Goal: Complete application form: Complete application form

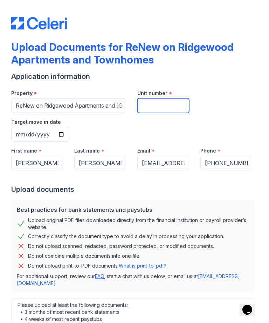
click at [172, 103] on input "Unit number" at bounding box center [163, 105] width 52 height 15
type input "1402"
click at [69, 127] on input "Target move in date" at bounding box center [40, 134] width 58 height 15
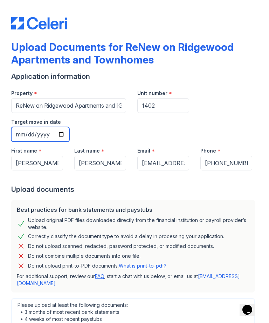
type input "[DATE]"
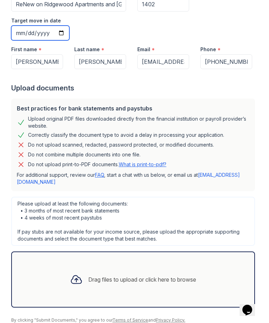
scroll to position [101, 0]
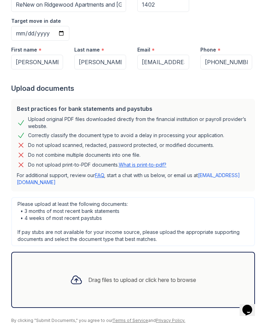
scroll to position [101, 0]
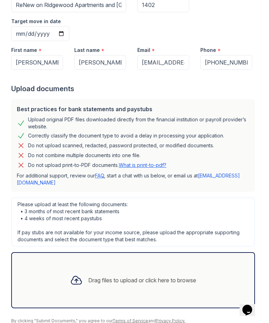
click at [148, 268] on div "Drag files to upload or click here to browse" at bounding box center [132, 280] width 137 height 24
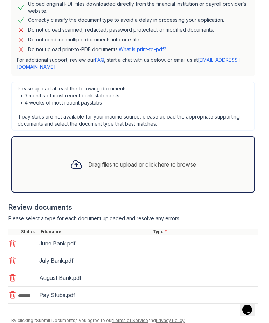
scroll to position [216, 0]
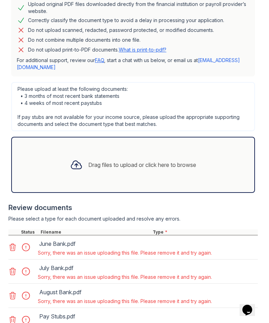
click at [25, 315] on div at bounding box center [28, 320] width 20 height 10
click at [201, 310] on div "Pay Stubs.pdf" at bounding box center [125, 315] width 174 height 11
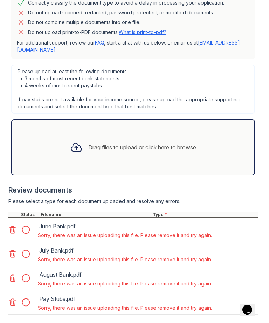
click at [12, 298] on icon at bounding box center [12, 302] width 8 height 8
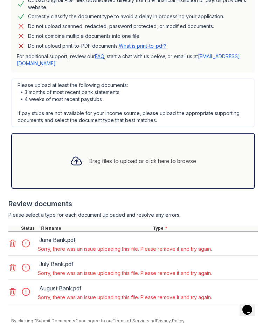
click at [9, 287] on icon at bounding box center [12, 291] width 8 height 8
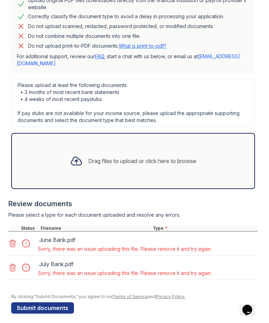
scroll to position [196, 0]
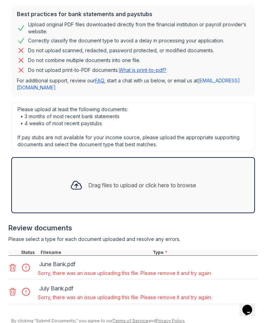
click at [12, 280] on div "July Bank.pdf Sorry, there was an issue uploading this file. Please remove it a…" at bounding box center [132, 292] width 249 height 24
click at [15, 288] on icon at bounding box center [13, 291] width 6 height 7
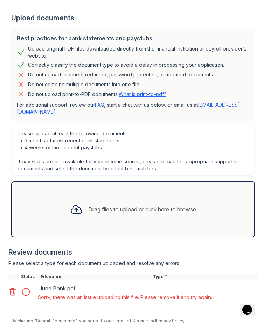
click at [15, 287] on icon at bounding box center [12, 291] width 8 height 8
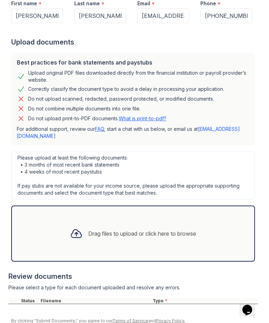
click at [223, 210] on div "Drag files to upload or click here to browse" at bounding box center [133, 233] width 244 height 56
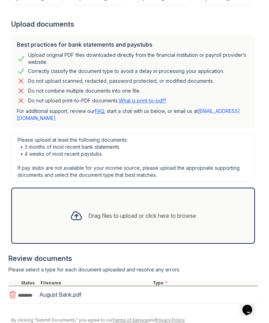
scroll to position [164, 0]
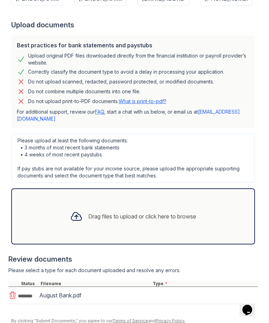
click at [202, 204] on div "Drag files to upload or click here to browse" at bounding box center [132, 216] width 137 height 24
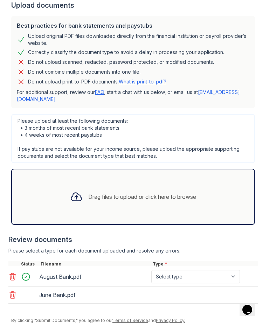
scroll to position [184, 0]
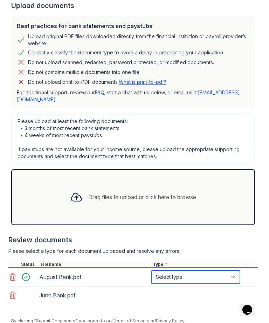
click at [228, 270] on select "Select type Paystub Bank Statement Offer Letter Tax Documents Benefit Award Let…" at bounding box center [195, 276] width 89 height 13
select select "bank_statement"
click at [221, 169] on div "Drag files to upload or click here to browse" at bounding box center [133, 197] width 244 height 56
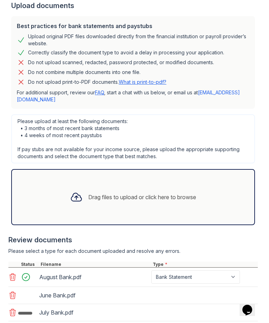
click at [13, 291] on icon at bounding box center [12, 295] width 8 height 8
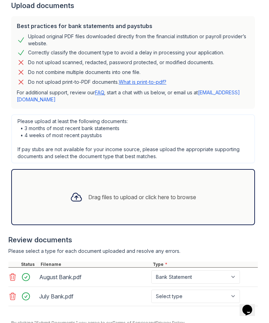
click at [218, 289] on select "Select type Paystub Bank Statement Offer Letter Tax Documents Benefit Award Let…" at bounding box center [195, 295] width 89 height 13
select select "bank_statement"
click at [210, 169] on div "Drag files to upload or click here to browse" at bounding box center [133, 197] width 244 height 56
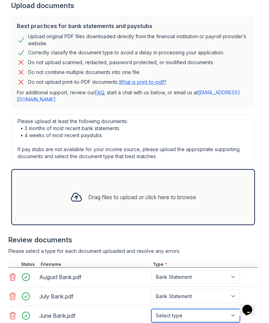
click at [230, 309] on select "Select type Paystub Bank Statement Offer Letter Tax Documents Benefit Award Let…" at bounding box center [195, 315] width 89 height 13
select select "bank_statement"
click at [221, 169] on div "Drag files to upload or click here to browse" at bounding box center [133, 197] width 244 height 56
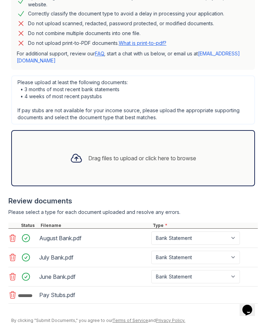
scroll to position [222, 0]
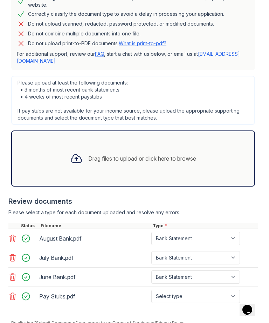
click at [231, 289] on select "Select type Paystub Bank Statement Offer Letter Tax Documents Benefit Award Let…" at bounding box center [195, 295] width 89 height 13
select select "paystub"
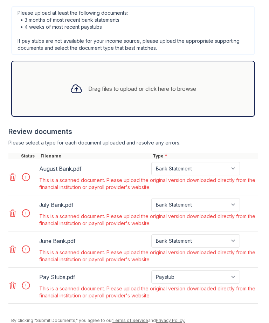
scroll to position [311, 0]
click at [237, 162] on select "Paystub Bank Statement Offer Letter Tax Documents Benefit Award Letter Investme…" at bounding box center [195, 168] width 89 height 13
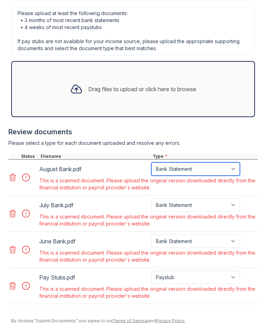
select select "other"
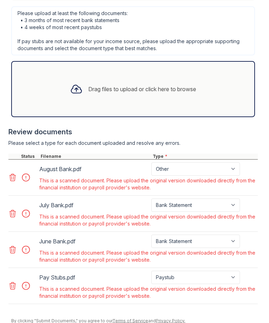
click at [207, 198] on select "Paystub Bank Statement Offer Letter Tax Documents Benefit Award Letter Investme…" at bounding box center [195, 204] width 89 height 13
select select "other"
click at [218, 234] on select "Paystub Bank Statement Offer Letter Tax Documents Benefit Award Letter Investme…" at bounding box center [195, 240] width 89 height 13
select select "other"
click at [193, 271] on select "Paystub Bank Statement Offer Letter Tax Documents Benefit Award Letter Investme…" at bounding box center [195, 277] width 89 height 13
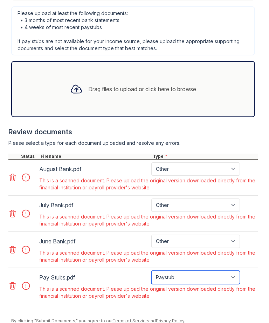
select select "other"
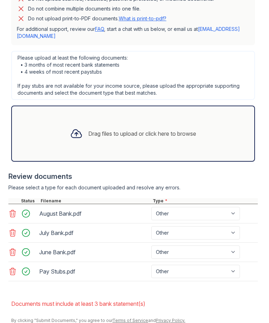
scroll to position [266, 0]
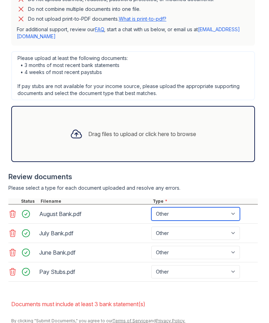
click at [188, 207] on select "Paystub Bank Statement Offer Letter Tax Documents Benefit Award Letter Investme…" at bounding box center [195, 213] width 89 height 13
select select "bank_statement"
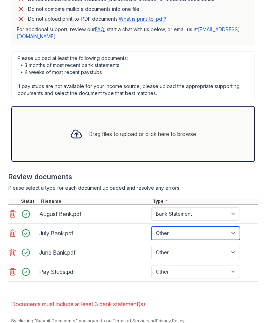
click at [183, 226] on select "Paystub Bank Statement Offer Letter Tax Documents Benefit Award Letter Investme…" at bounding box center [195, 232] width 89 height 13
select select "bank_statement"
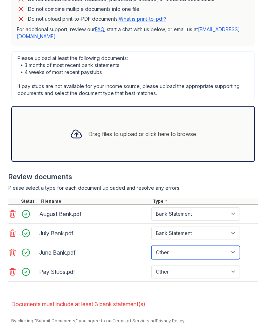
click at [173, 246] on select "Paystub Bank Statement Offer Letter Tax Documents Benefit Award Letter Investme…" at bounding box center [195, 252] width 89 height 13
select select "bank_statement"
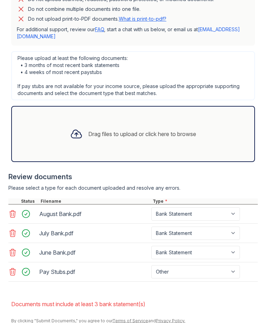
click at [172, 265] on select "Paystub Bank Statement Offer Letter Tax Documents Benefit Award Letter Investme…" at bounding box center [195, 271] width 89 height 13
select select "paystub"
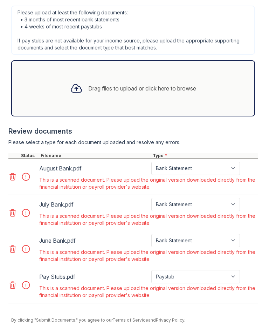
scroll to position [311, 0]
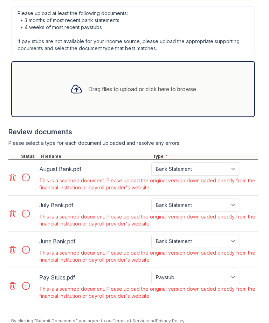
click at [15, 174] on icon at bounding box center [13, 177] width 6 height 7
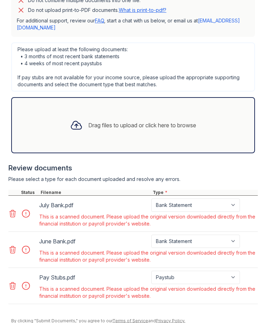
click at [14, 209] on icon at bounding box center [12, 213] width 8 height 8
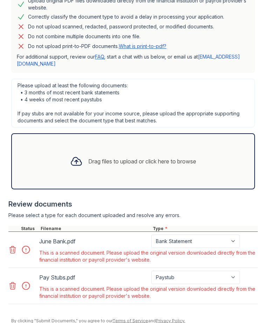
click at [12, 245] on icon at bounding box center [12, 249] width 8 height 8
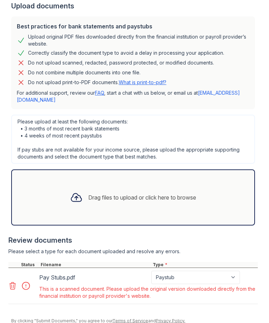
click at [12, 281] on icon at bounding box center [12, 285] width 8 height 8
